Goal: Task Accomplishment & Management: Use online tool/utility

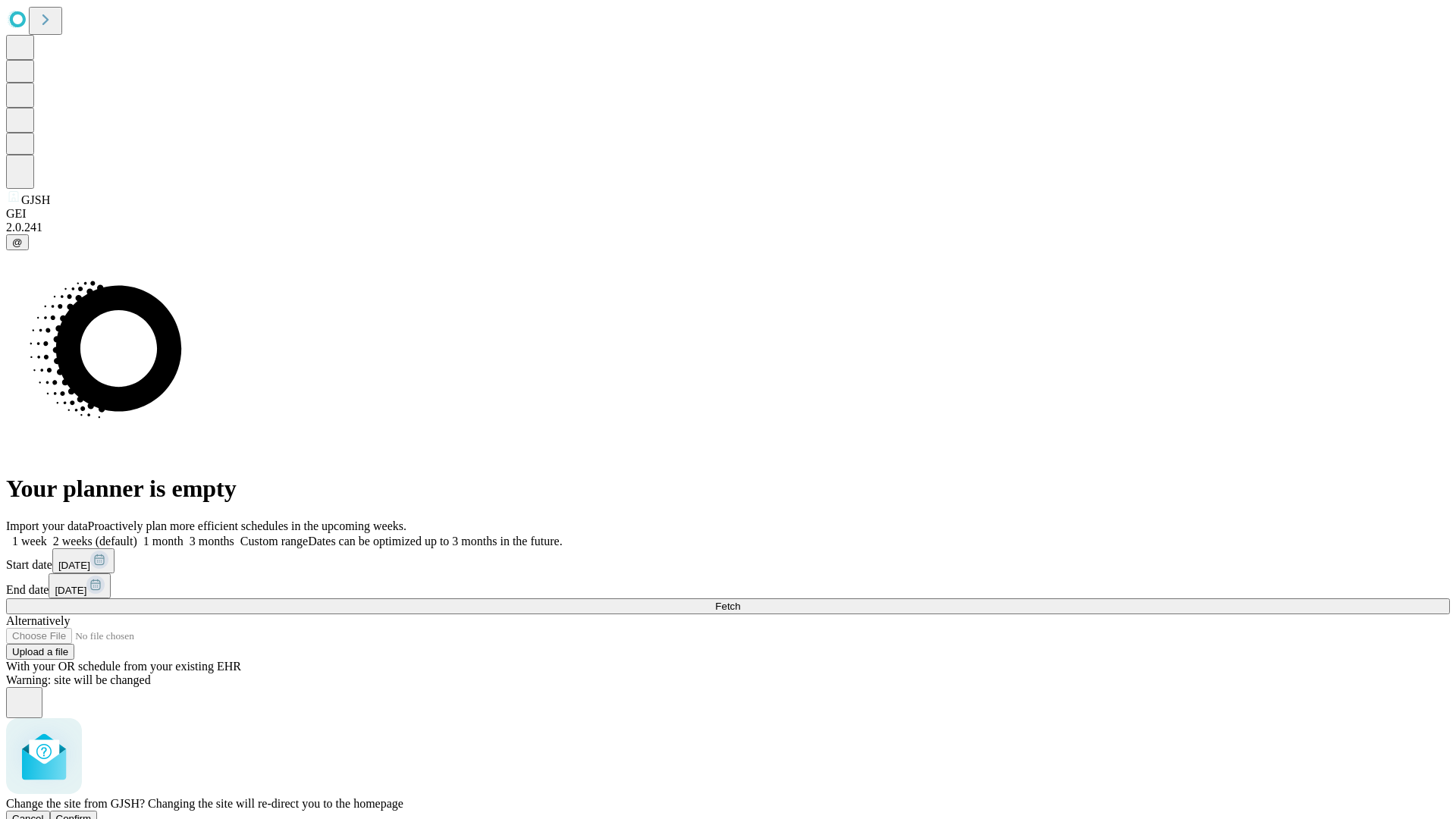
click at [92, 813] on span "Confirm" at bounding box center [74, 819] width 36 height 12
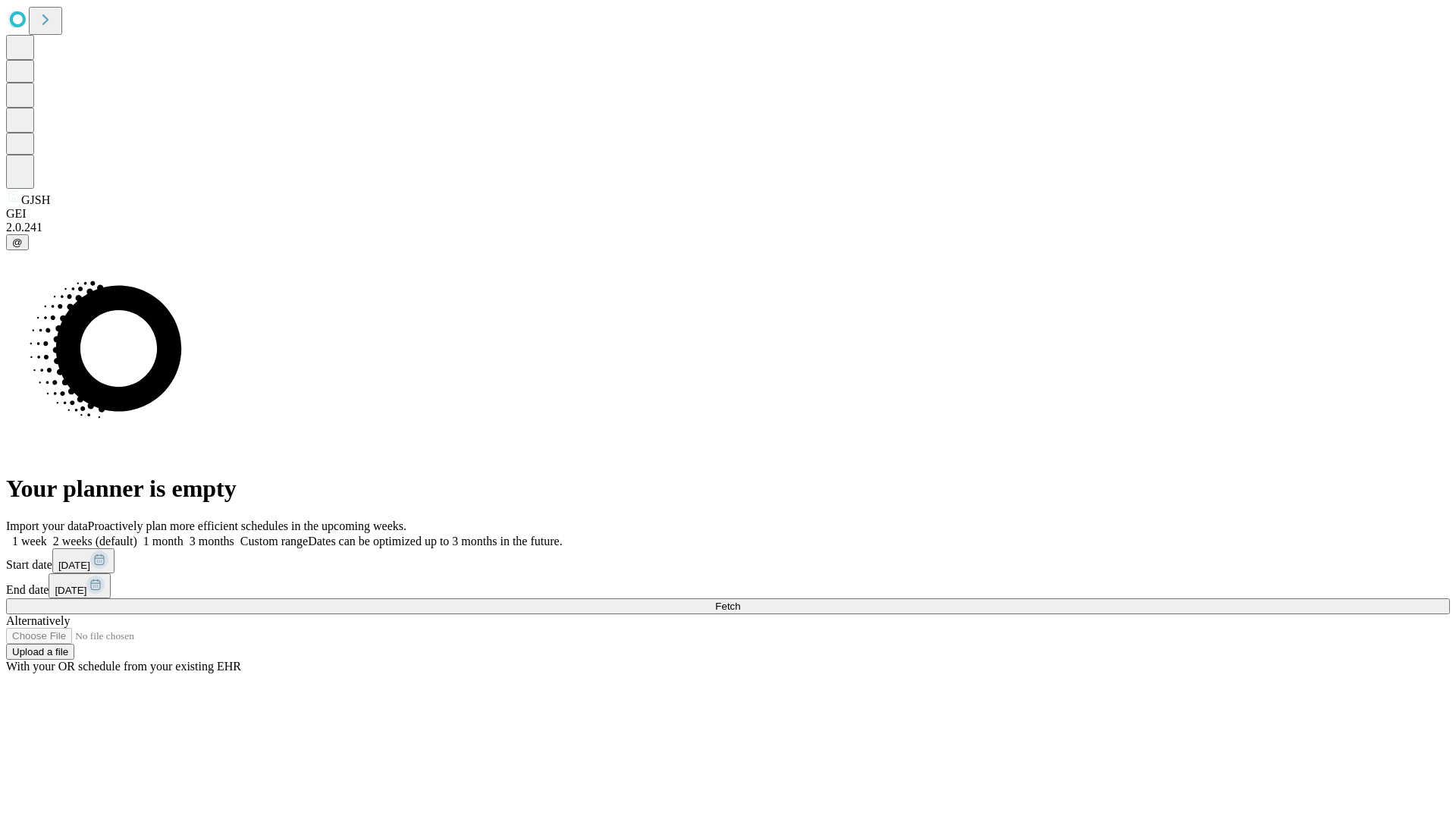
click at [137, 535] on label "2 weeks (default)" at bounding box center [92, 541] width 90 height 13
click at [740, 601] on span "Fetch" at bounding box center [727, 607] width 25 height 12
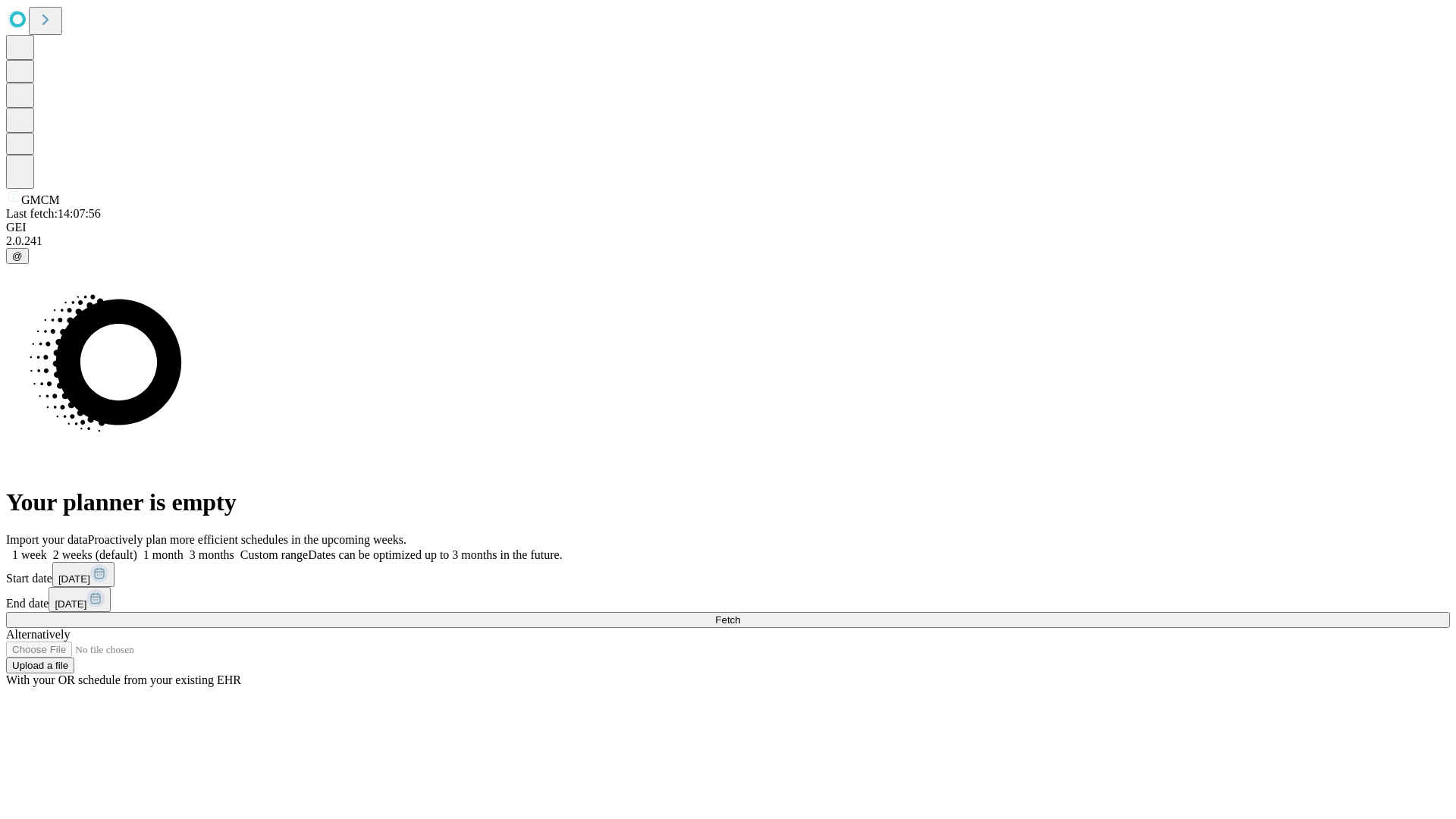
click at [137, 549] on label "2 weeks (default)" at bounding box center [92, 555] width 90 height 13
click at [740, 615] on span "Fetch" at bounding box center [727, 621] width 25 height 12
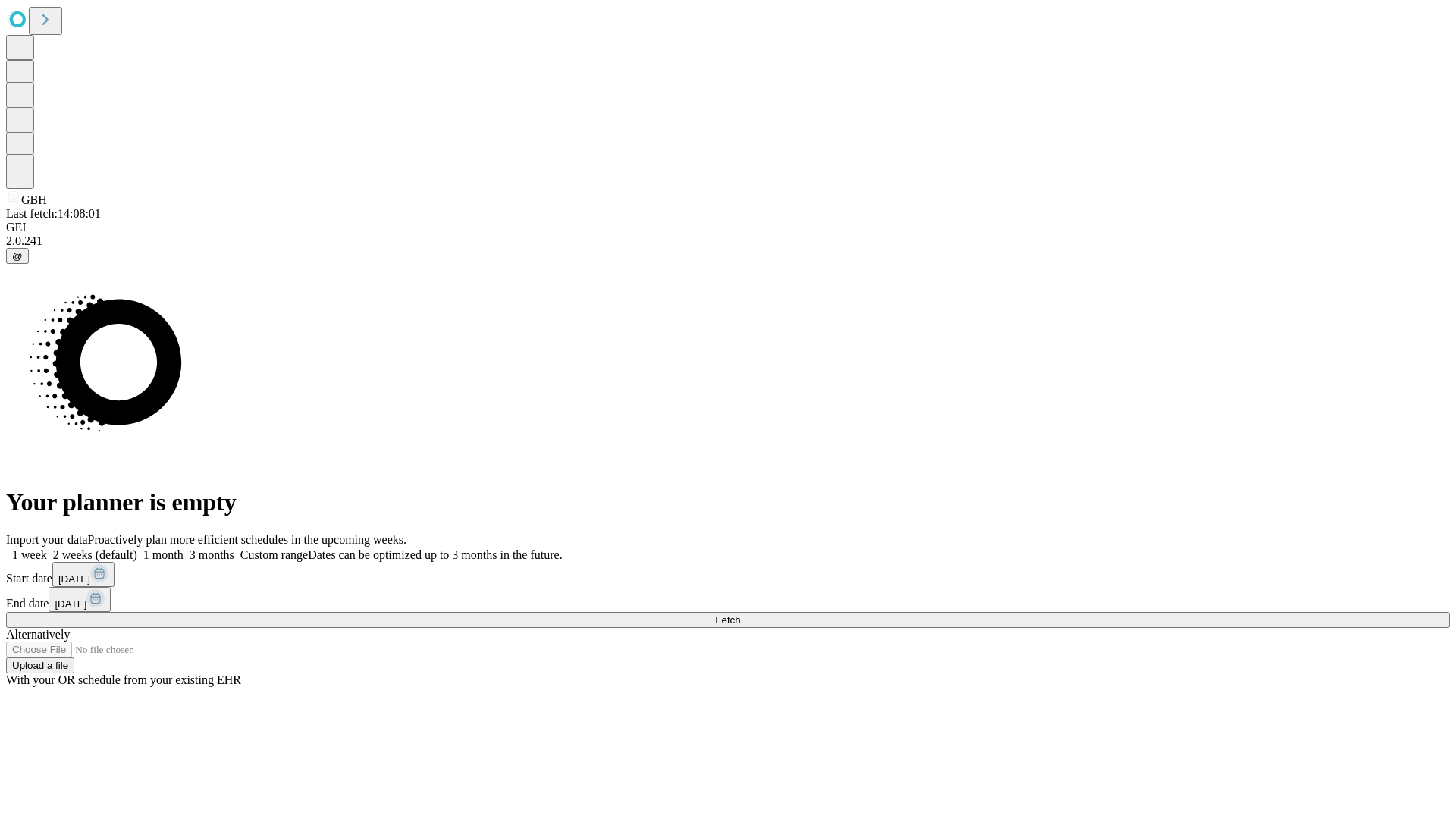
click at [137, 549] on label "2 weeks (default)" at bounding box center [92, 555] width 90 height 13
click at [740, 615] on span "Fetch" at bounding box center [727, 621] width 25 height 12
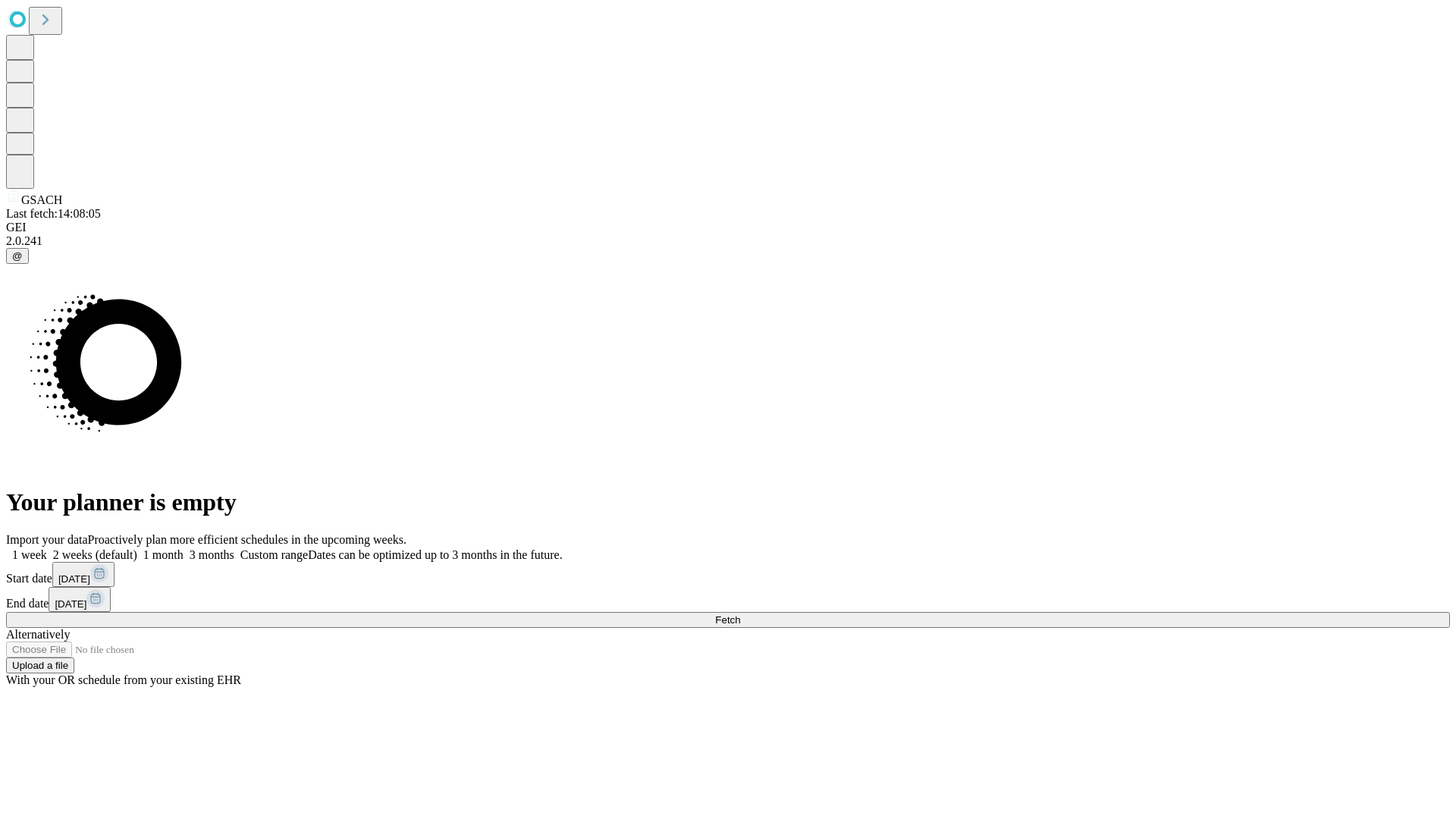
click at [137, 549] on label "2 weeks (default)" at bounding box center [92, 555] width 90 height 13
click at [740, 615] on span "Fetch" at bounding box center [727, 621] width 25 height 12
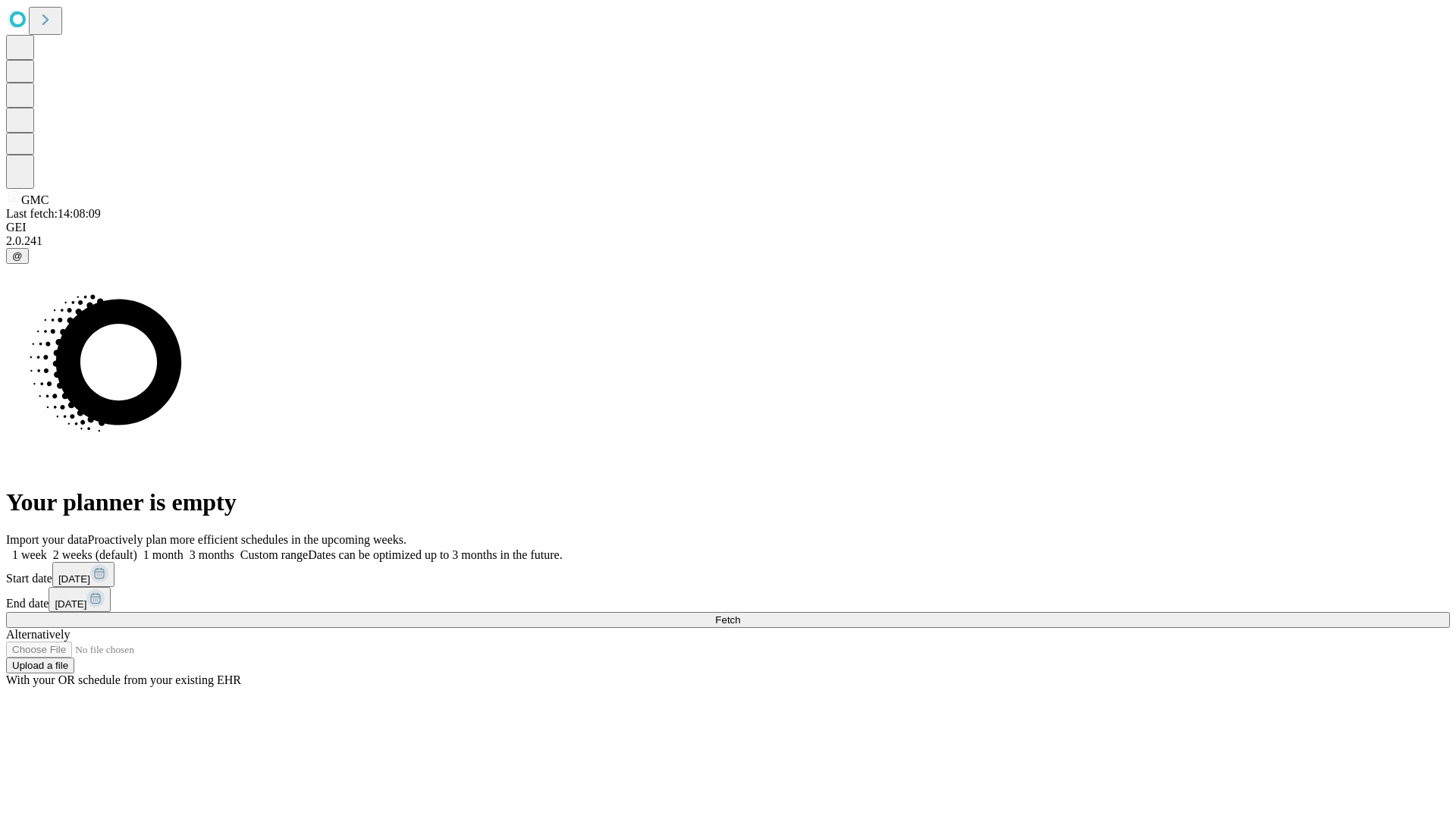
click at [137, 549] on label "2 weeks (default)" at bounding box center [92, 555] width 90 height 13
click at [740, 615] on span "Fetch" at bounding box center [727, 621] width 25 height 12
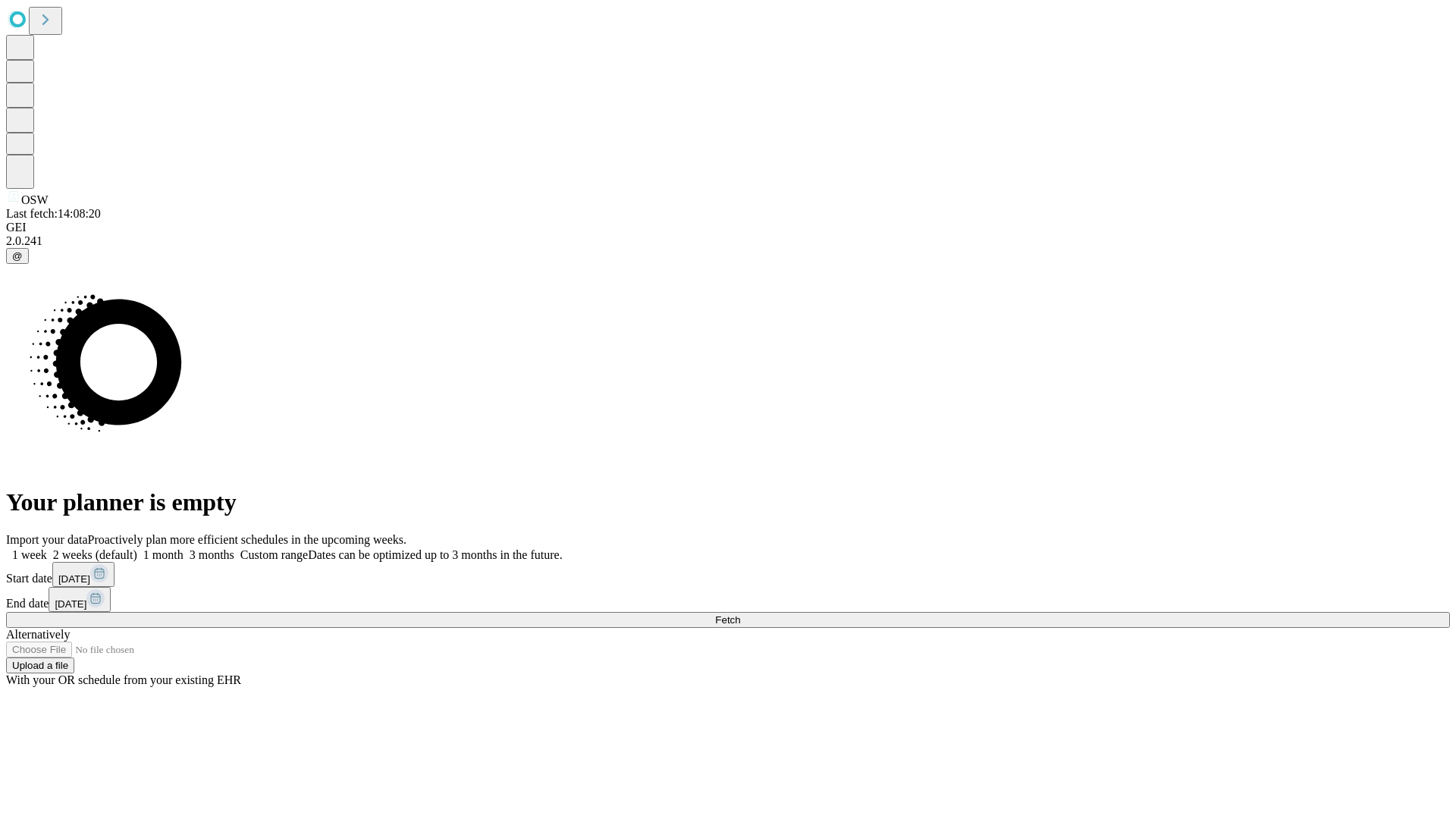
click at [137, 549] on label "2 weeks (default)" at bounding box center [92, 555] width 90 height 13
click at [740, 615] on span "Fetch" at bounding box center [727, 621] width 25 height 12
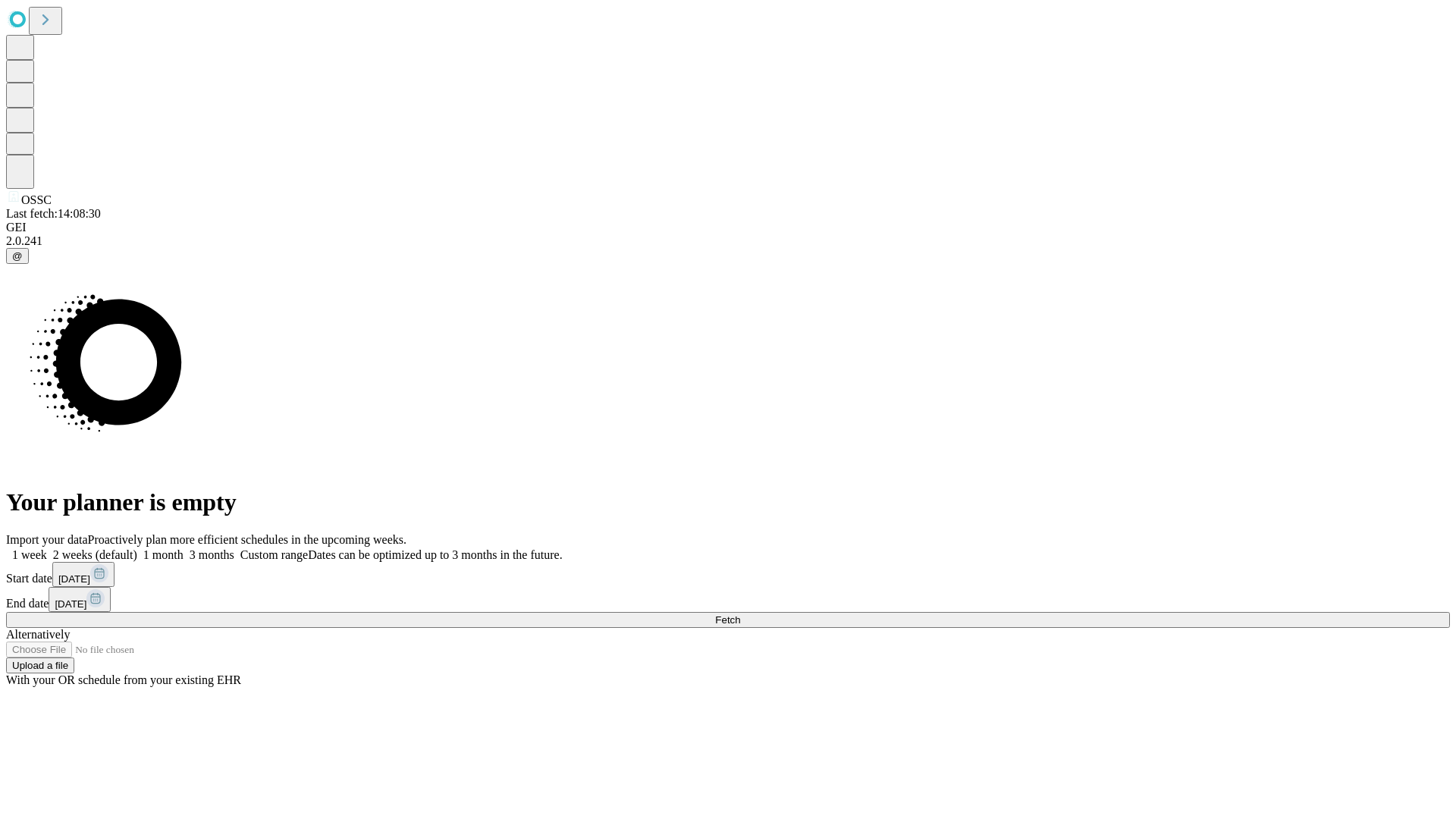
click at [137, 549] on label "2 weeks (default)" at bounding box center [92, 555] width 90 height 13
click at [740, 615] on span "Fetch" at bounding box center [727, 621] width 25 height 12
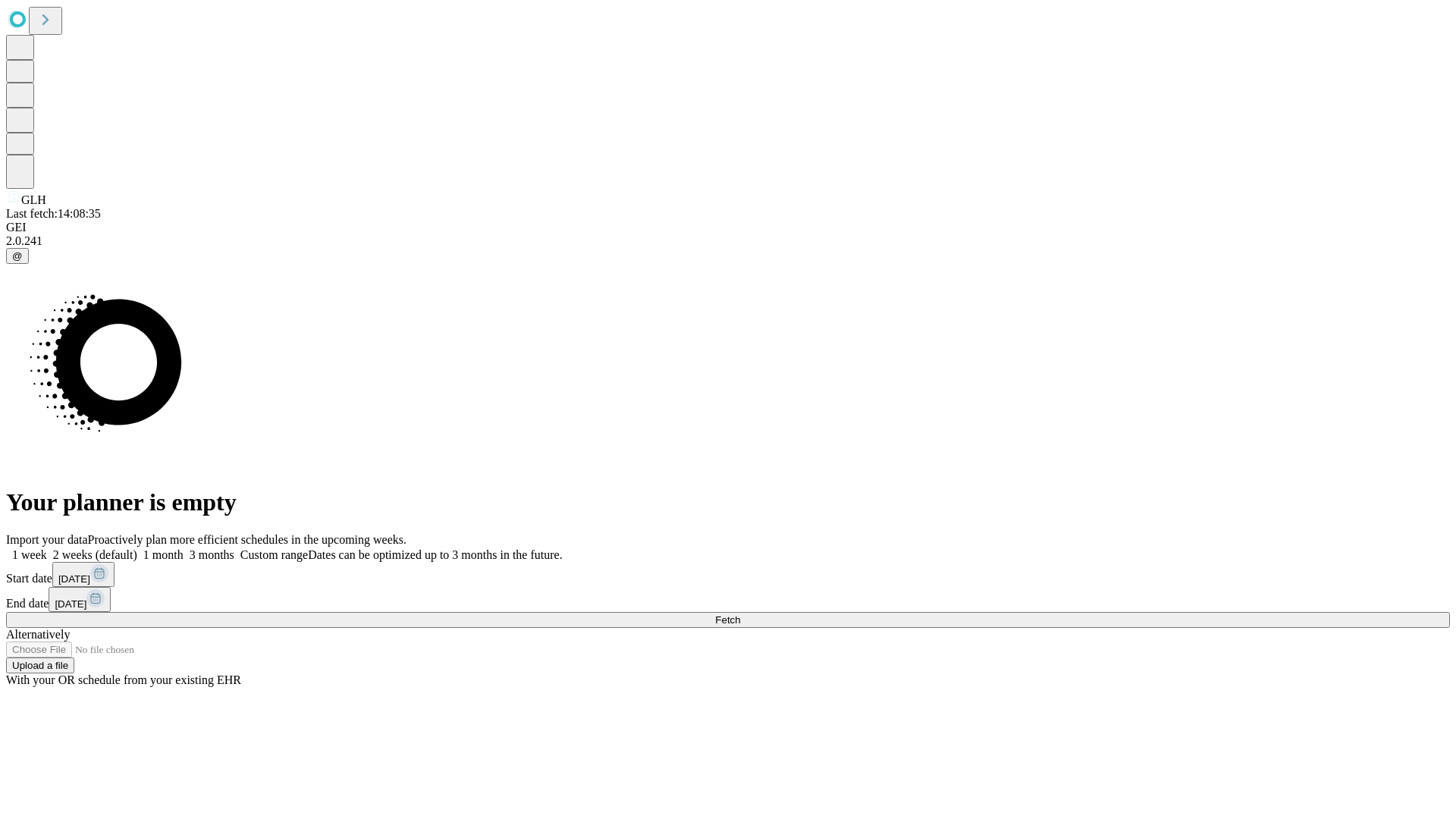
click at [137, 549] on label "2 weeks (default)" at bounding box center [92, 555] width 90 height 13
click at [740, 615] on span "Fetch" at bounding box center [727, 621] width 25 height 12
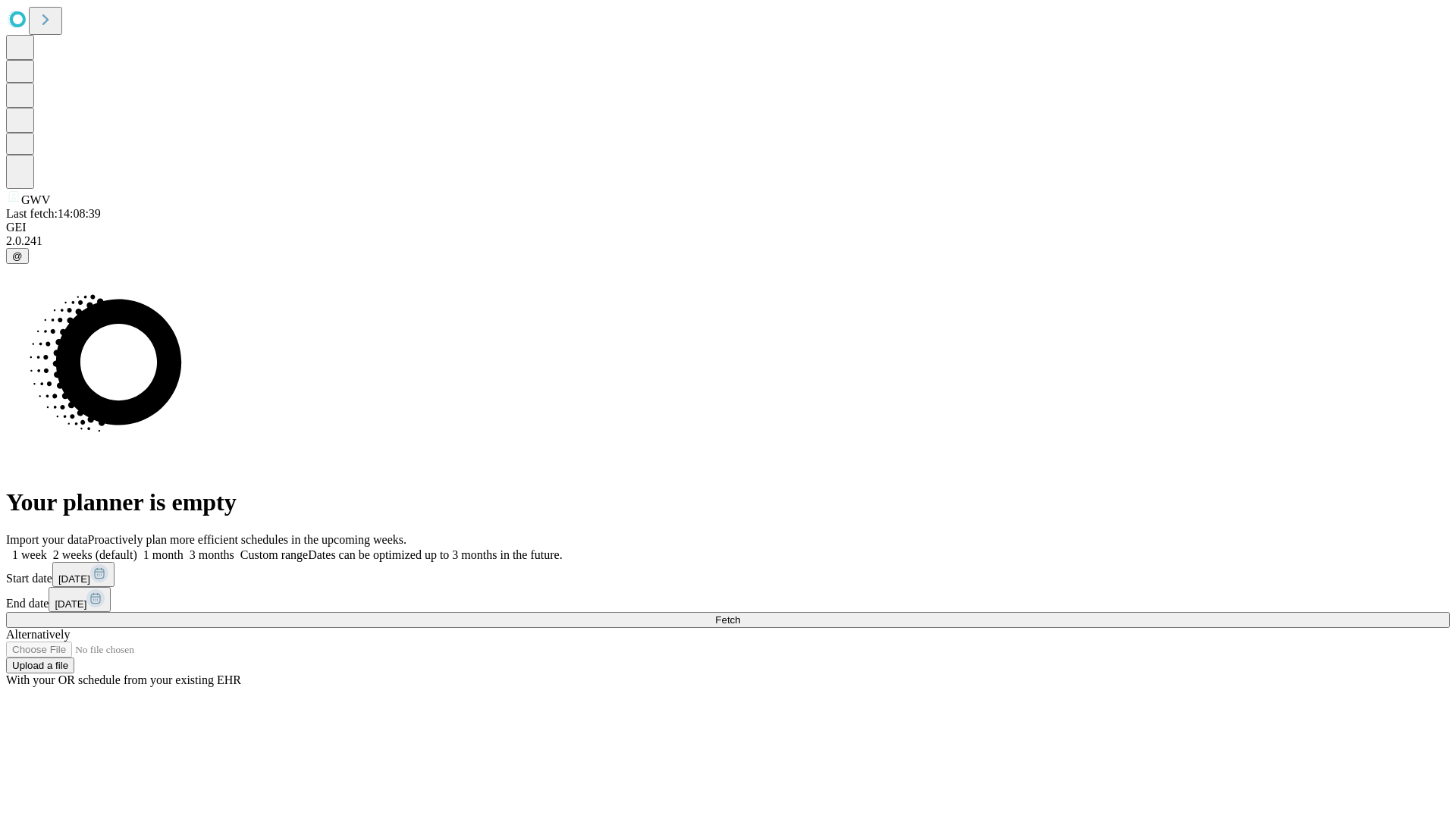
click at [137, 549] on label "2 weeks (default)" at bounding box center [92, 555] width 90 height 13
click at [740, 615] on span "Fetch" at bounding box center [727, 621] width 25 height 12
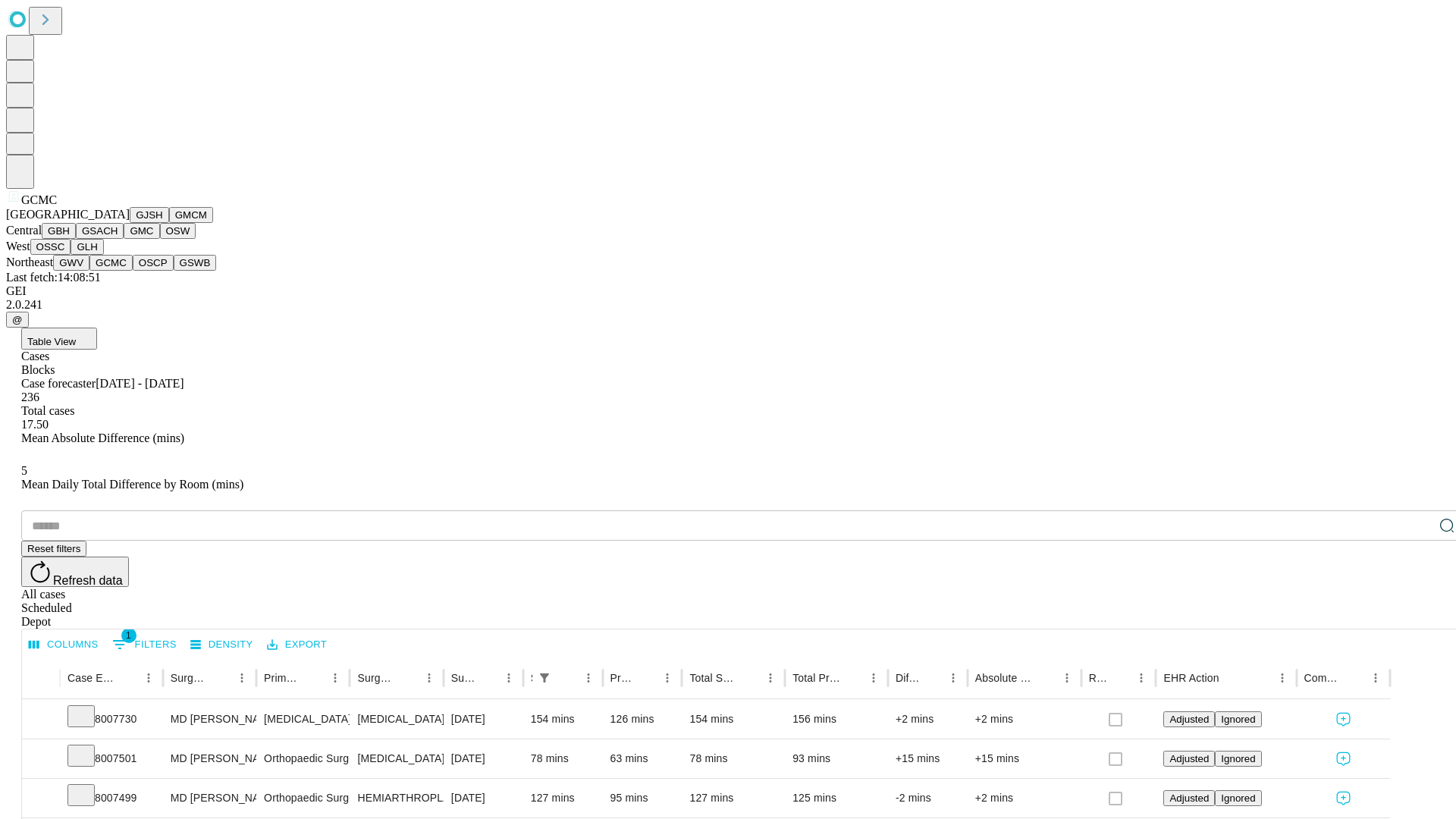
click at [133, 270] on button "OSCP" at bounding box center [154, 262] width 41 height 16
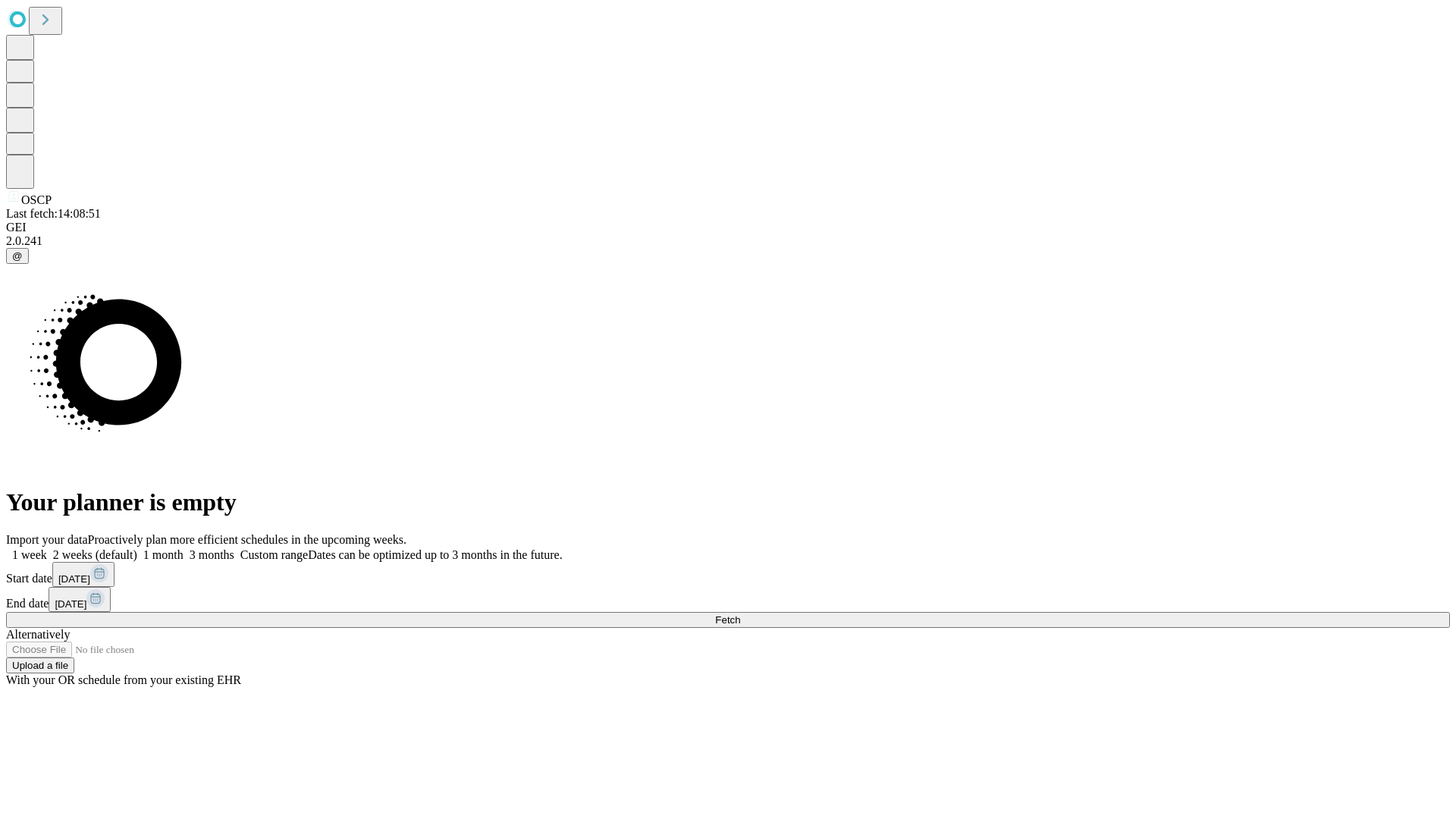
click at [137, 549] on label "2 weeks (default)" at bounding box center [92, 555] width 90 height 13
click at [740, 615] on span "Fetch" at bounding box center [727, 621] width 25 height 12
